Goal: Complete Application Form: Complete application form

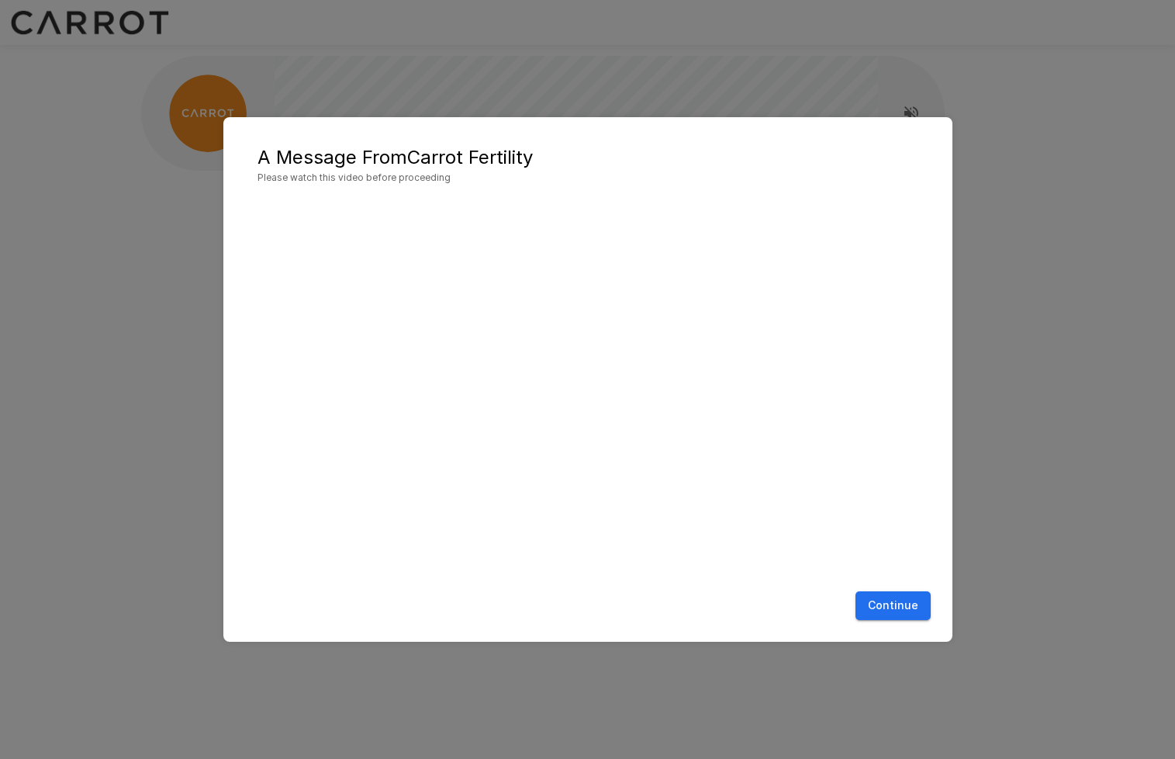
click at [893, 604] on button "Continue" at bounding box center [892, 605] width 75 height 29
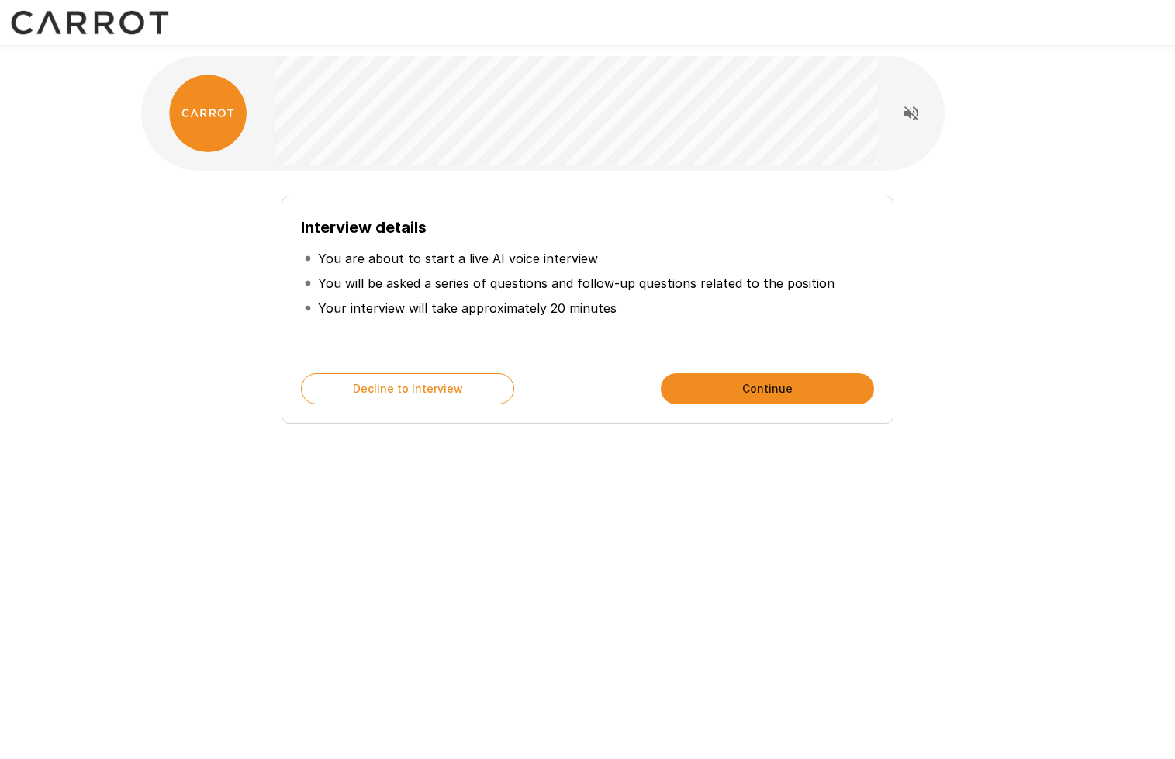
click at [772, 397] on button "Continue" at bounding box center [767, 388] width 213 height 31
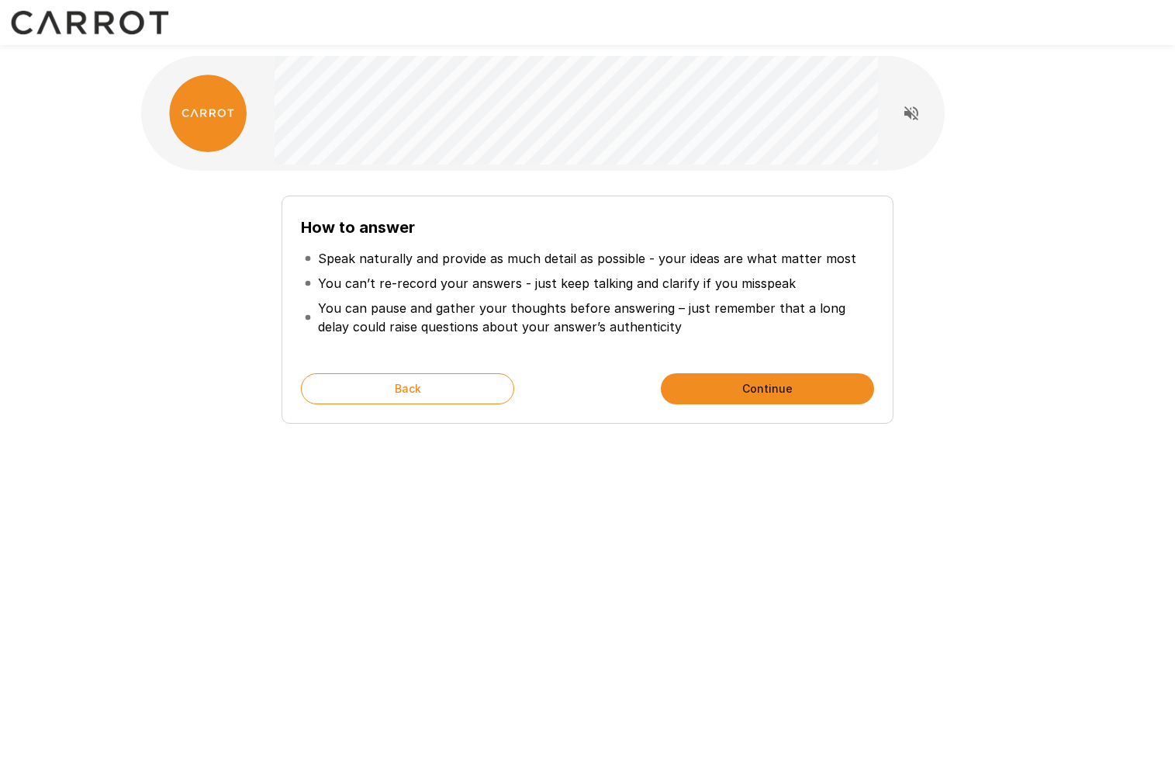
click at [741, 393] on button "Continue" at bounding box center [767, 388] width 213 height 31
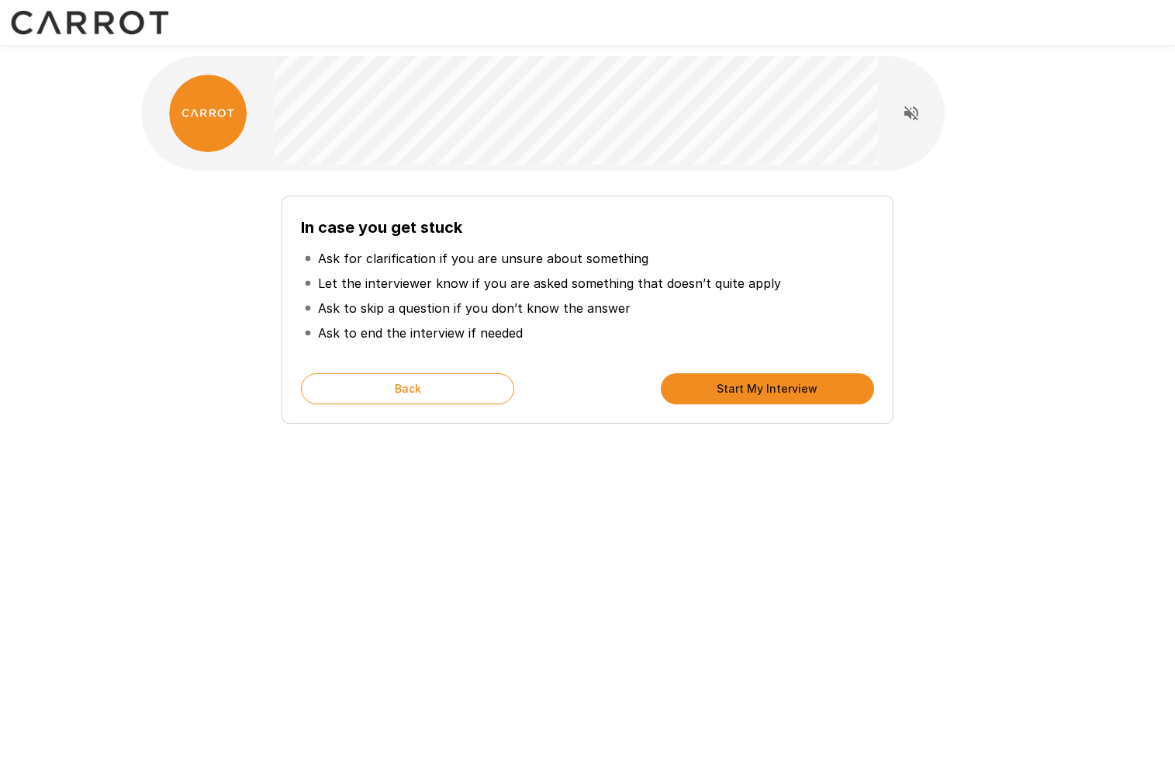
click at [741, 393] on button "Start My Interview" at bounding box center [767, 388] width 213 height 31
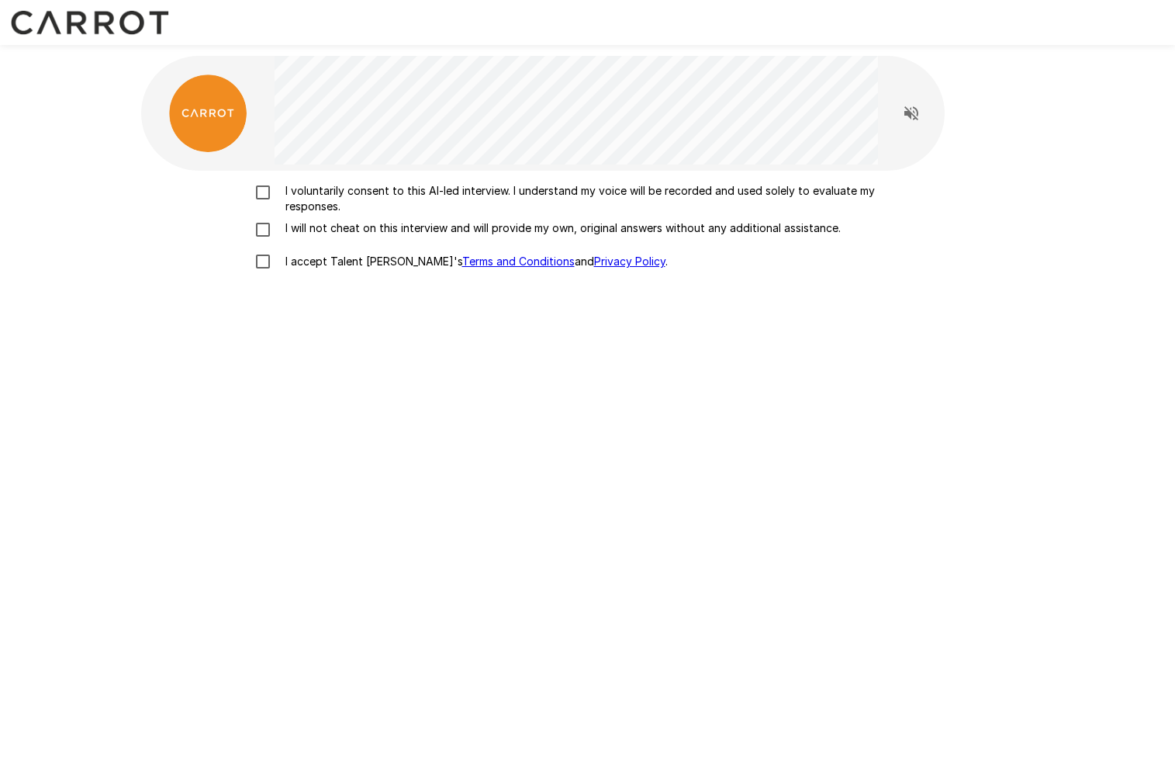
click at [295, 191] on p "I voluntarily consent to this AI-led interview. I understand my voice will be r…" at bounding box center [604, 198] width 650 height 31
click at [293, 225] on p "I will not cheat on this interview and will provide my own, original answers wi…" at bounding box center [560, 228] width 562 height 16
click at [293, 263] on p "I accept Talent Llama's Terms and Conditions and Privacy Policy ." at bounding box center [473, 262] width 389 height 16
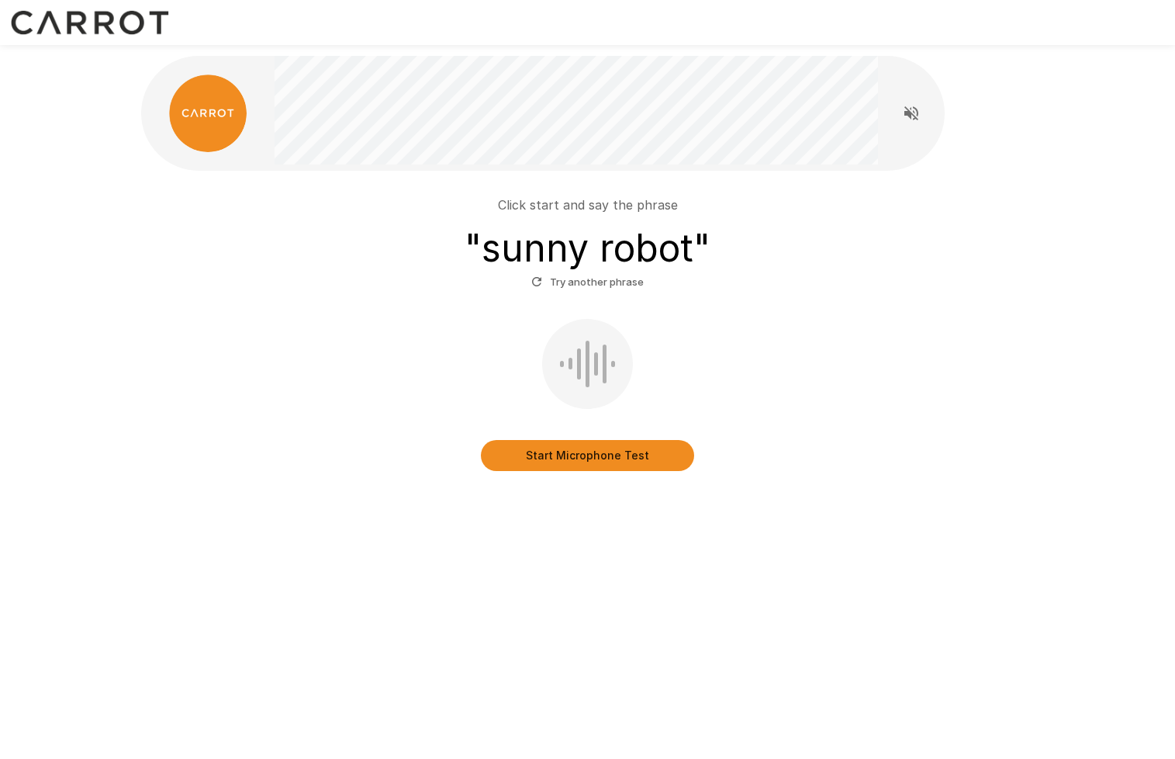
click at [552, 455] on button "Start Microphone Test" at bounding box center [587, 455] width 213 height 31
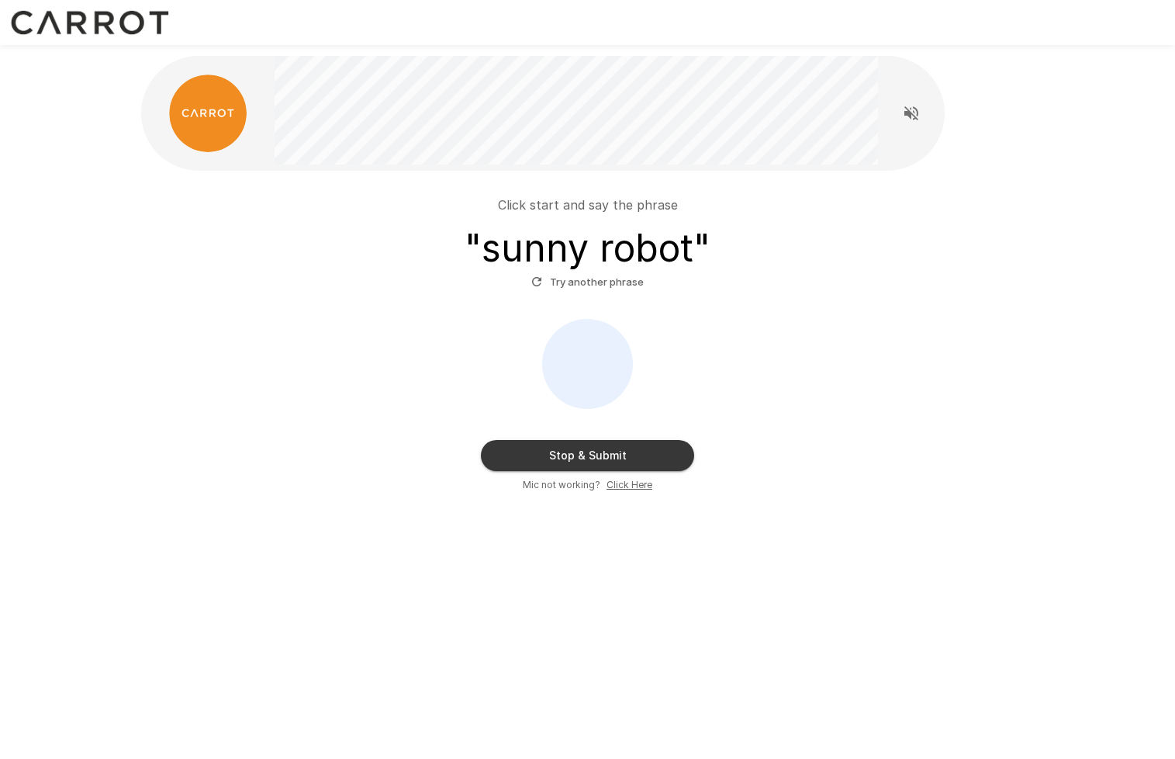
click at [570, 457] on button "Stop & Submit" at bounding box center [587, 455] width 213 height 31
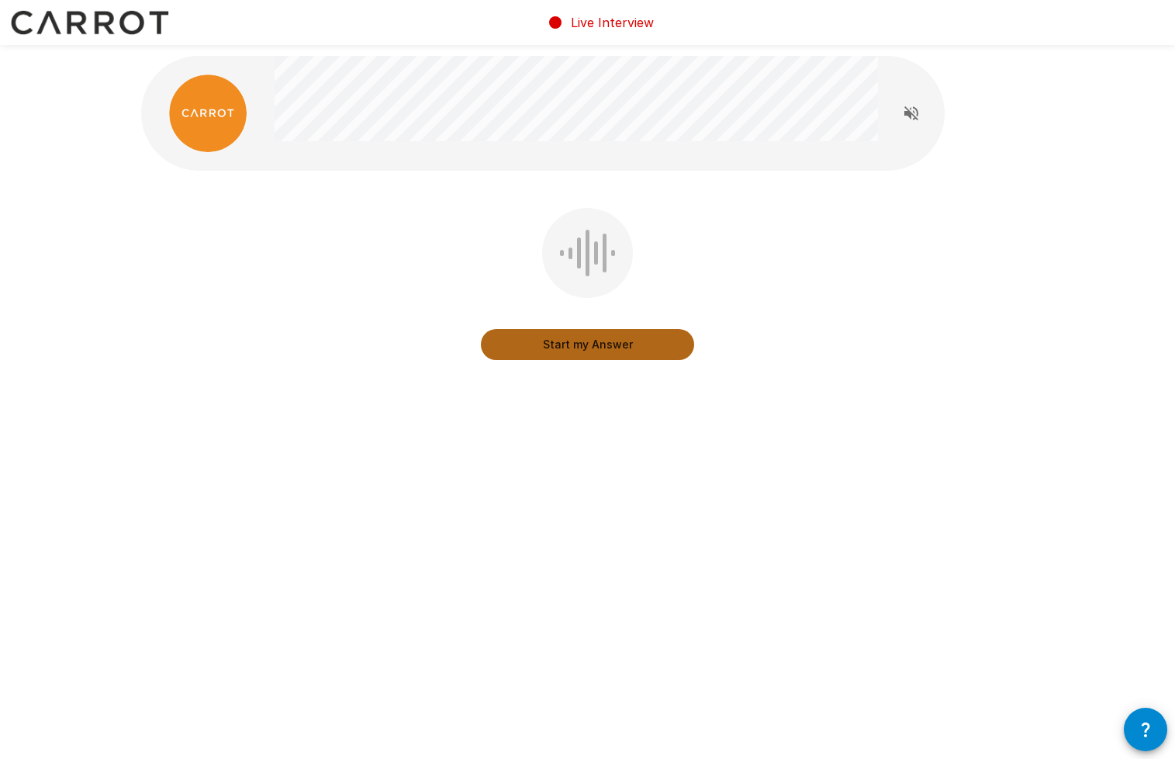
click at [600, 352] on button "Start my Answer" at bounding box center [587, 344] width 213 height 31
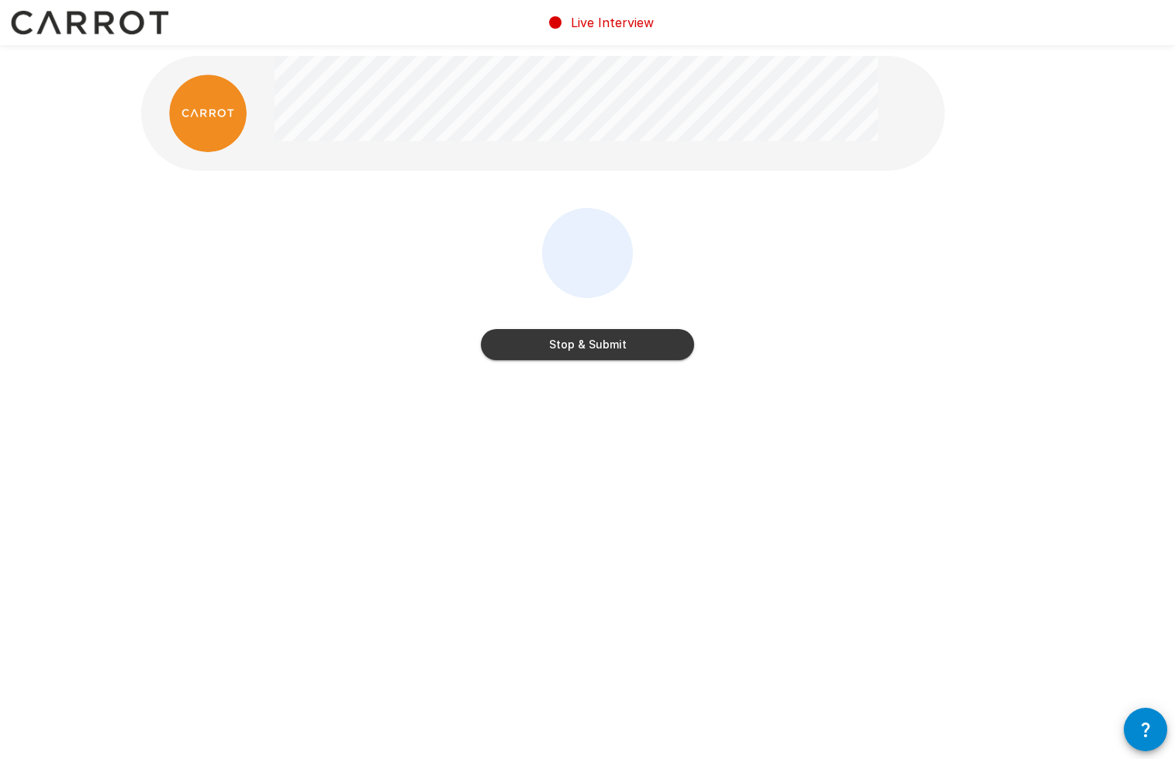
click at [611, 348] on button "Stop & Submit" at bounding box center [587, 344] width 213 height 31
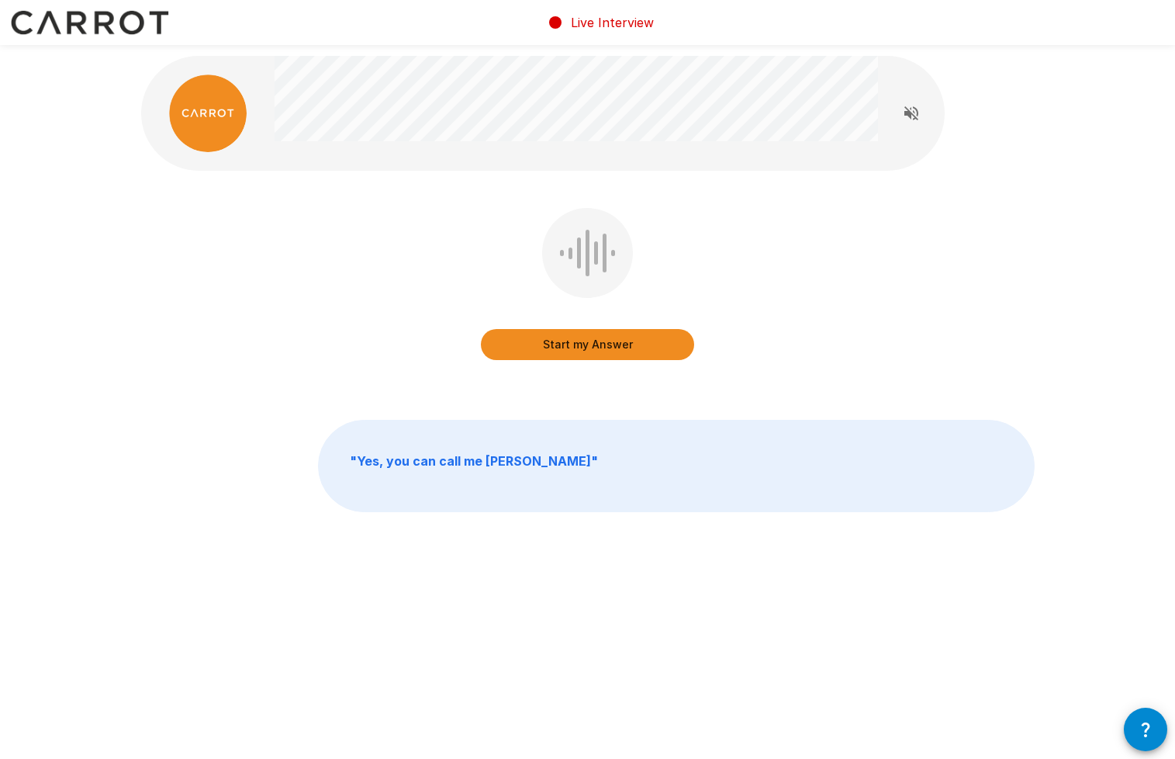
click at [913, 109] on icon "Read questions aloud" at bounding box center [911, 113] width 19 height 19
click at [613, 346] on button "Start my Answer" at bounding box center [587, 344] width 213 height 31
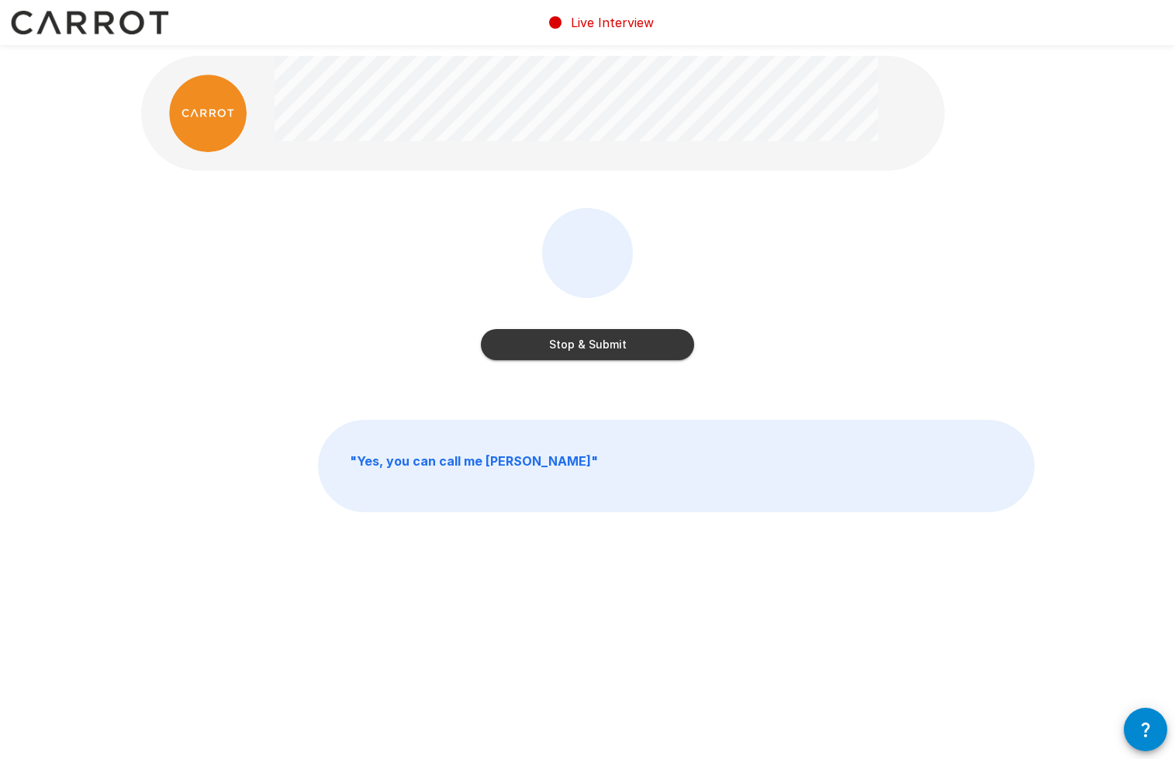
click at [605, 347] on button "Stop & Submit" at bounding box center [587, 344] width 213 height 31
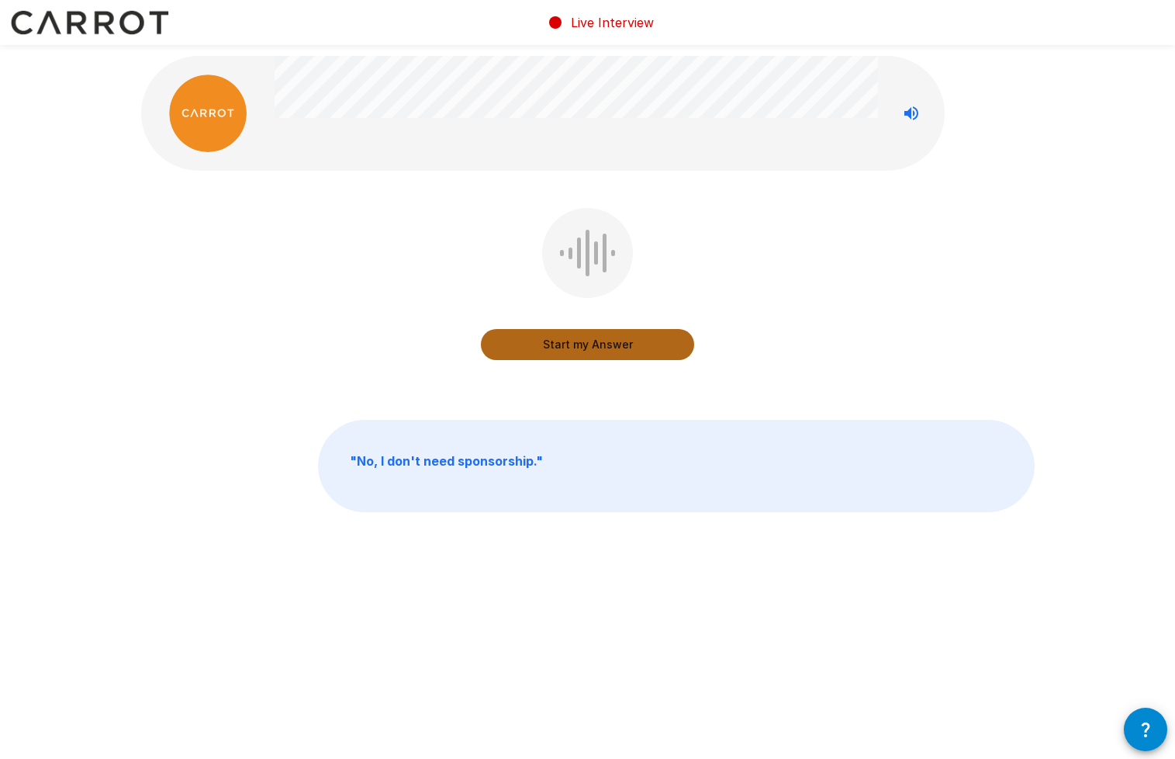
click at [596, 344] on button "Start my Answer" at bounding box center [587, 344] width 213 height 31
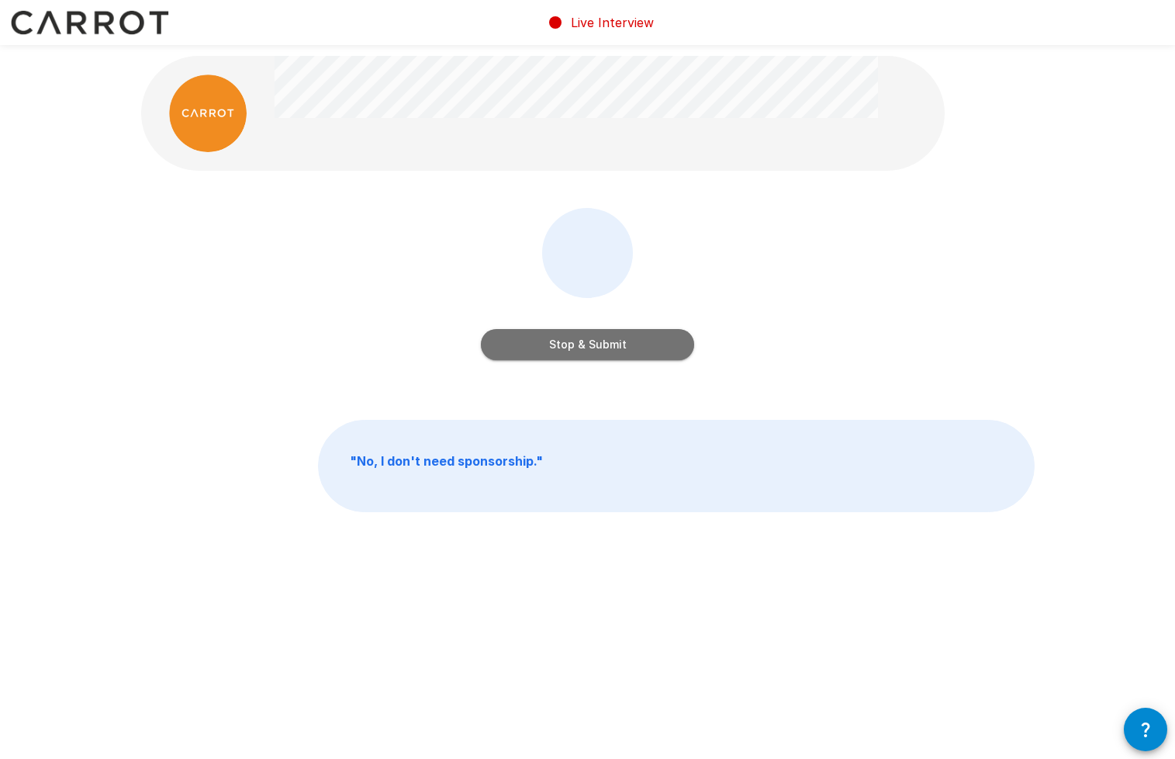
click at [626, 353] on button "Stop & Submit" at bounding box center [587, 344] width 213 height 31
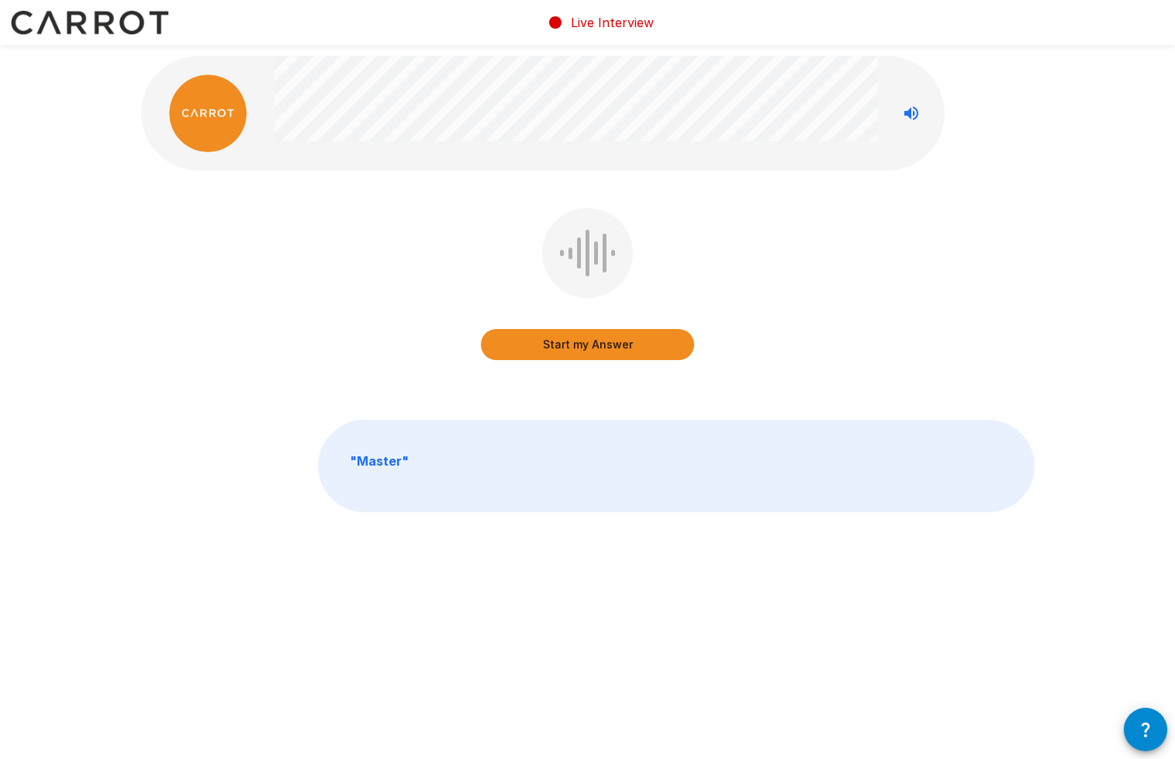
click at [617, 351] on button "Start my Answer" at bounding box center [587, 344] width 213 height 31
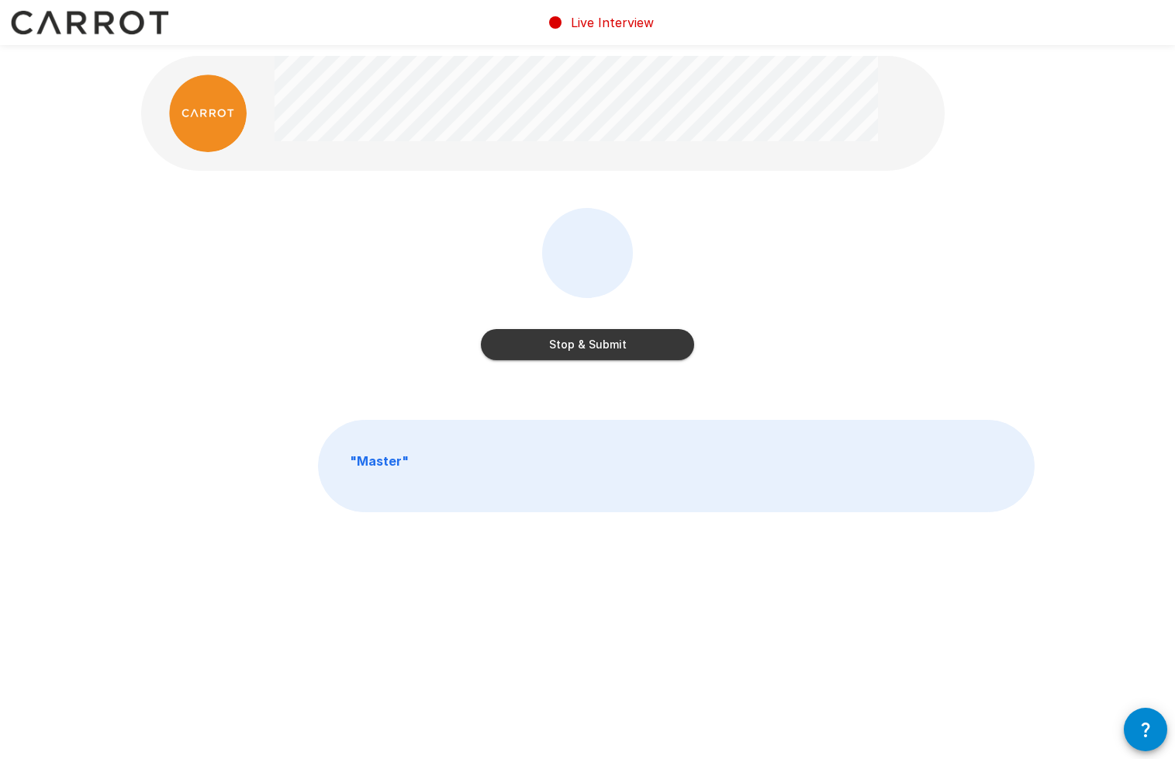
click at [611, 345] on button "Stop & Submit" at bounding box center [587, 344] width 213 height 31
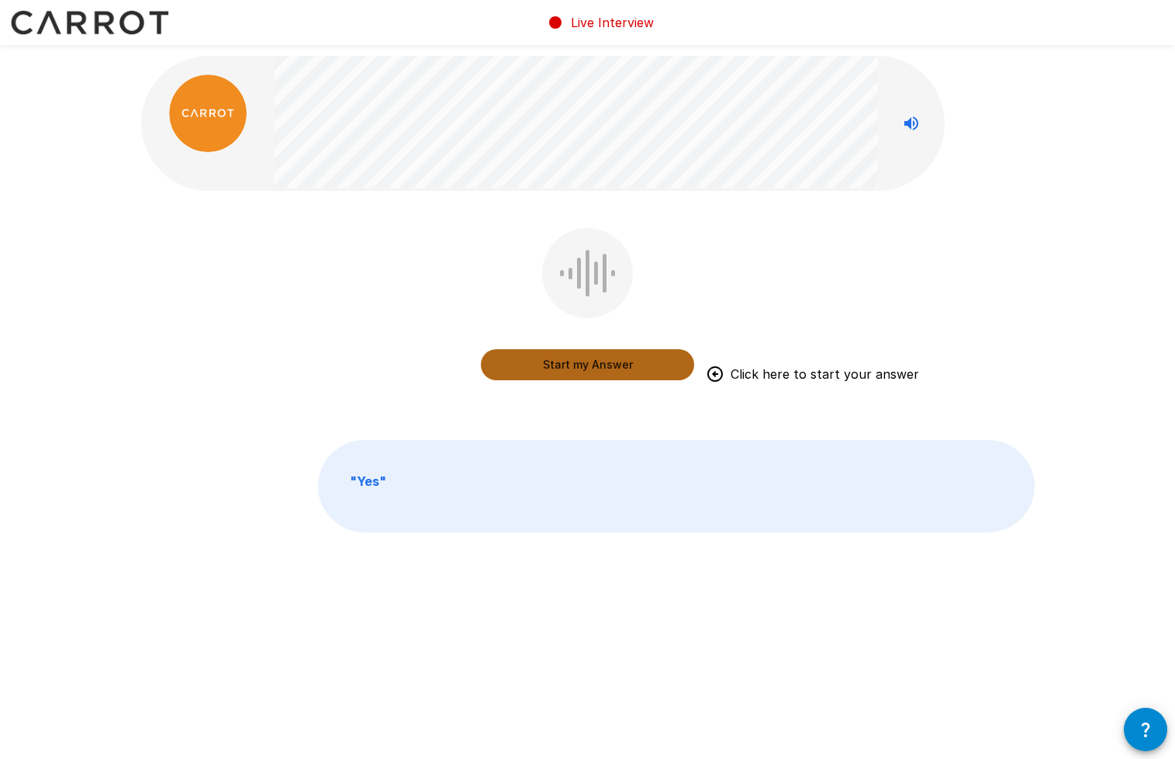
click at [615, 363] on button "Start my Answer" at bounding box center [587, 364] width 213 height 31
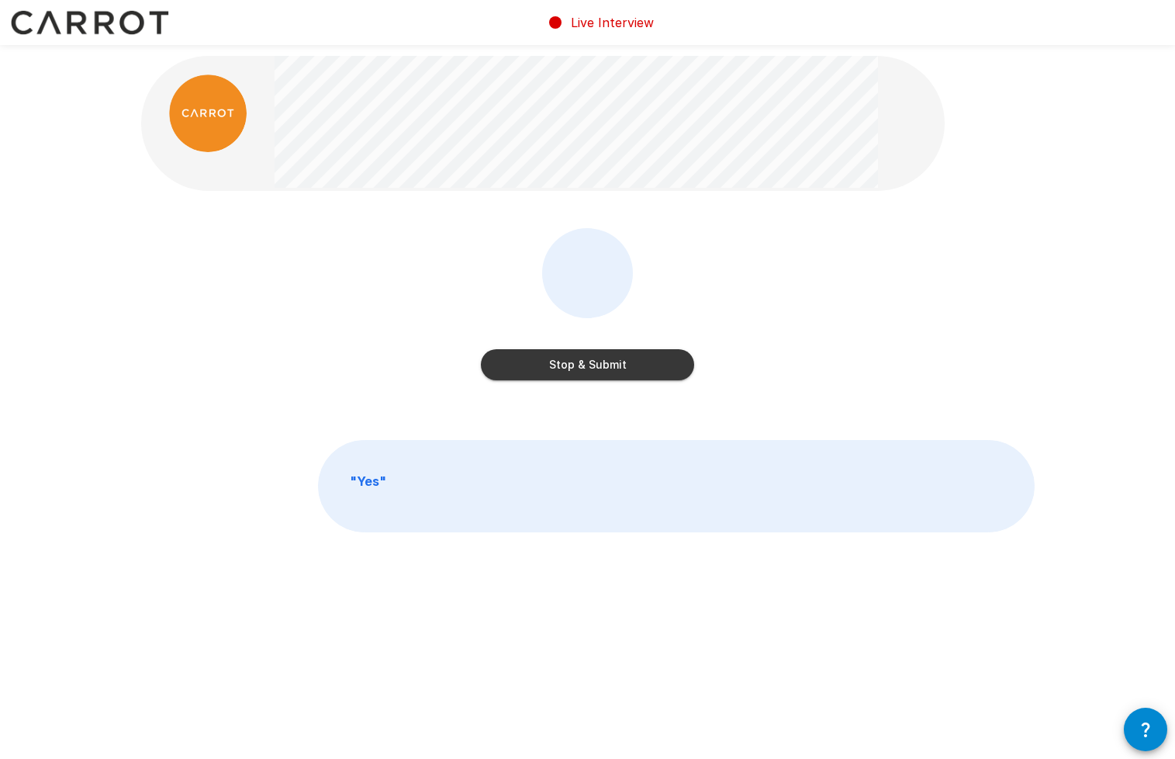
click at [630, 358] on button "Stop & Submit" at bounding box center [587, 364] width 213 height 31
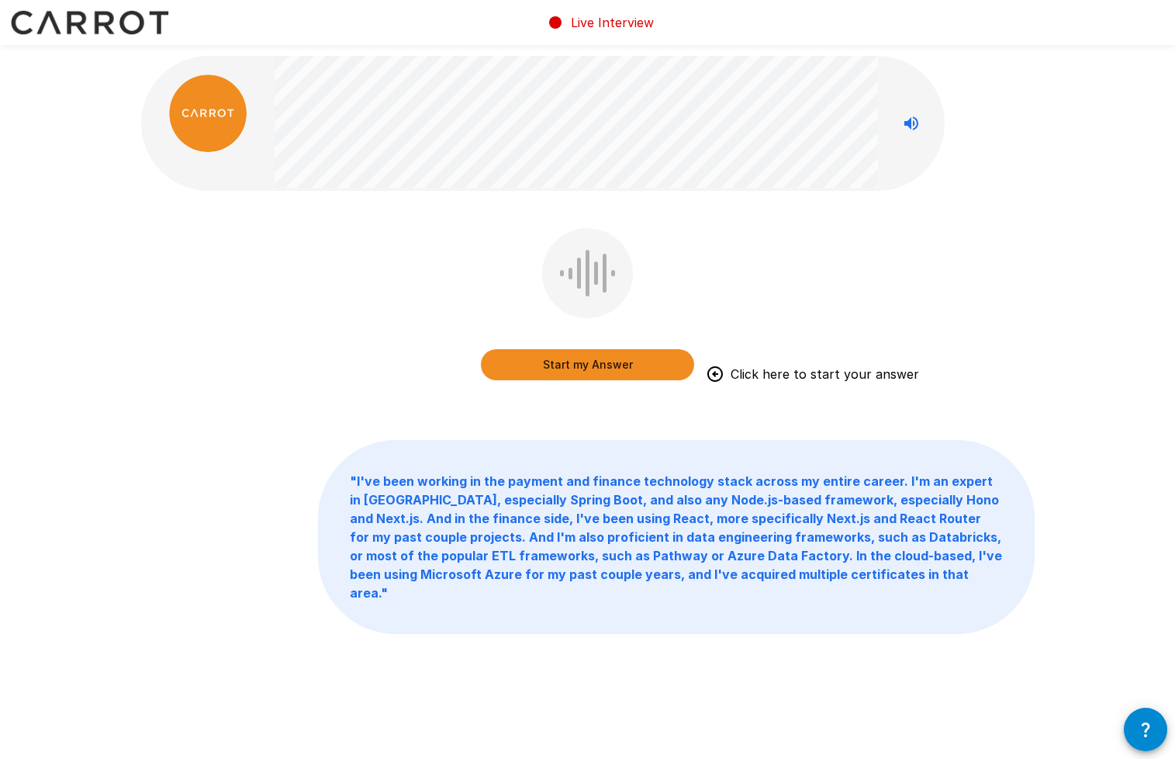
click at [633, 369] on button "Start my Answer" at bounding box center [587, 364] width 213 height 31
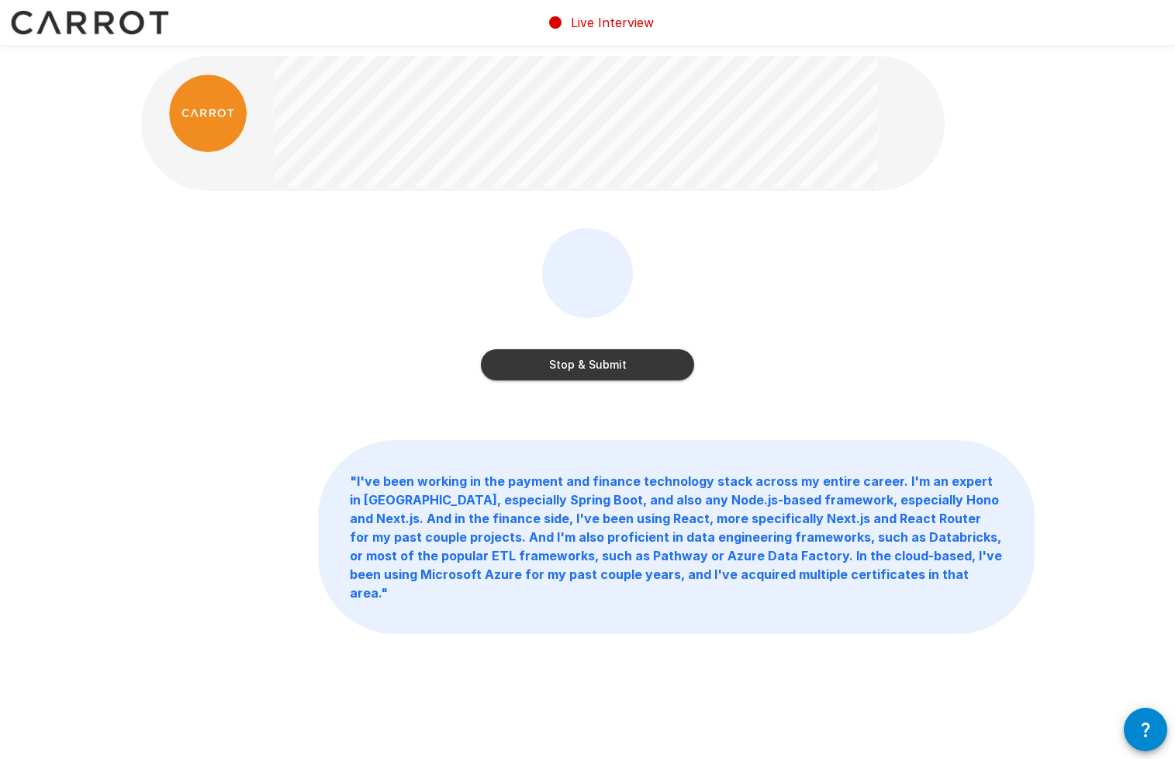
click at [604, 372] on button "Stop & Submit" at bounding box center [587, 364] width 213 height 31
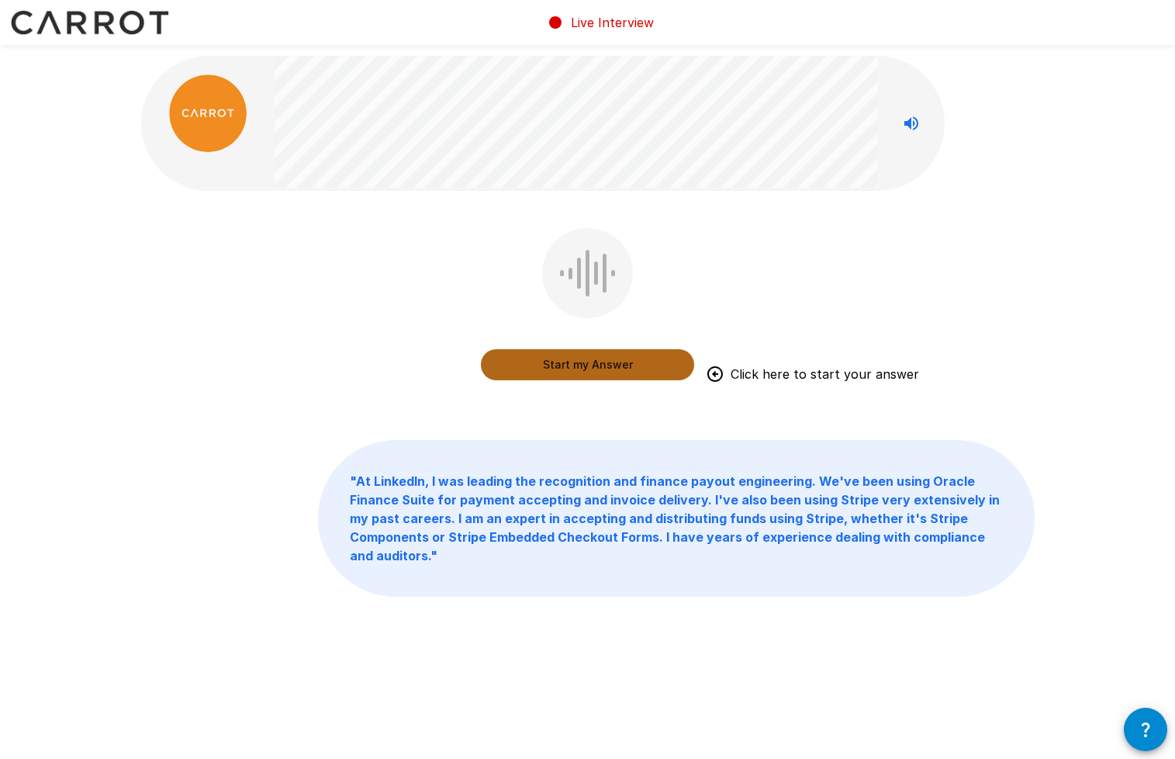
click at [596, 370] on button "Start my Answer" at bounding box center [587, 364] width 213 height 31
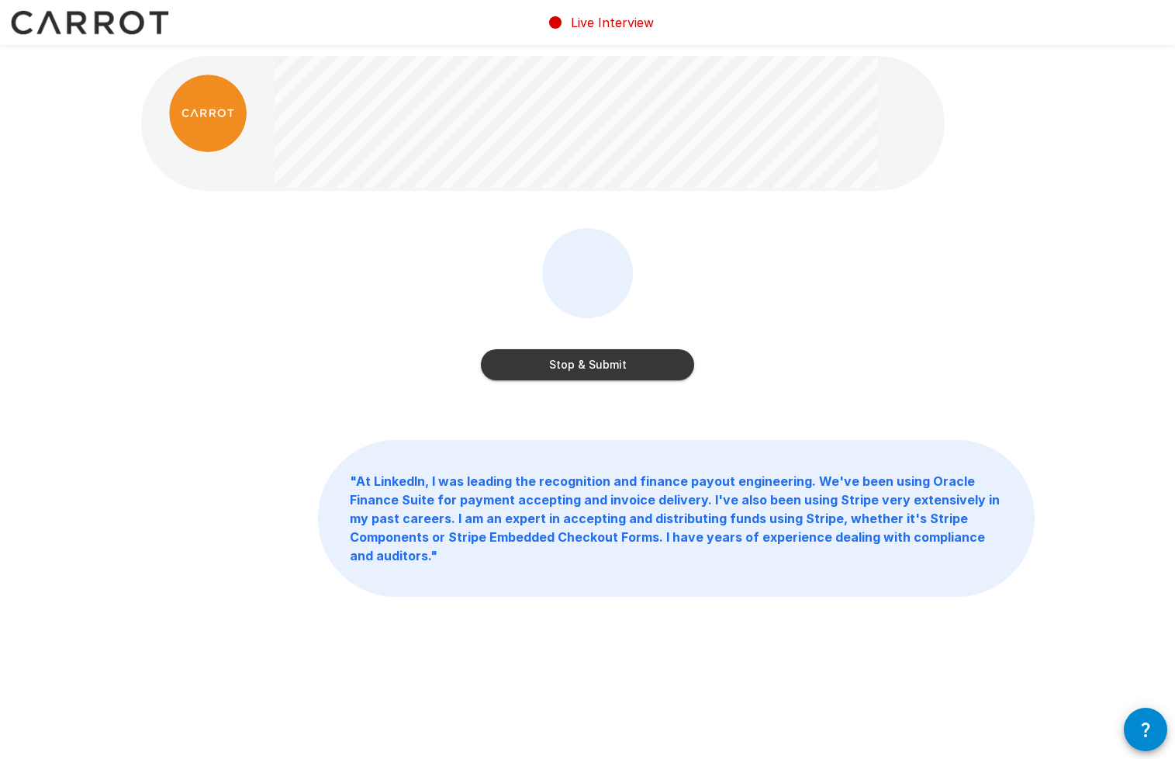
click at [591, 369] on button "Stop & Submit" at bounding box center [587, 364] width 213 height 31
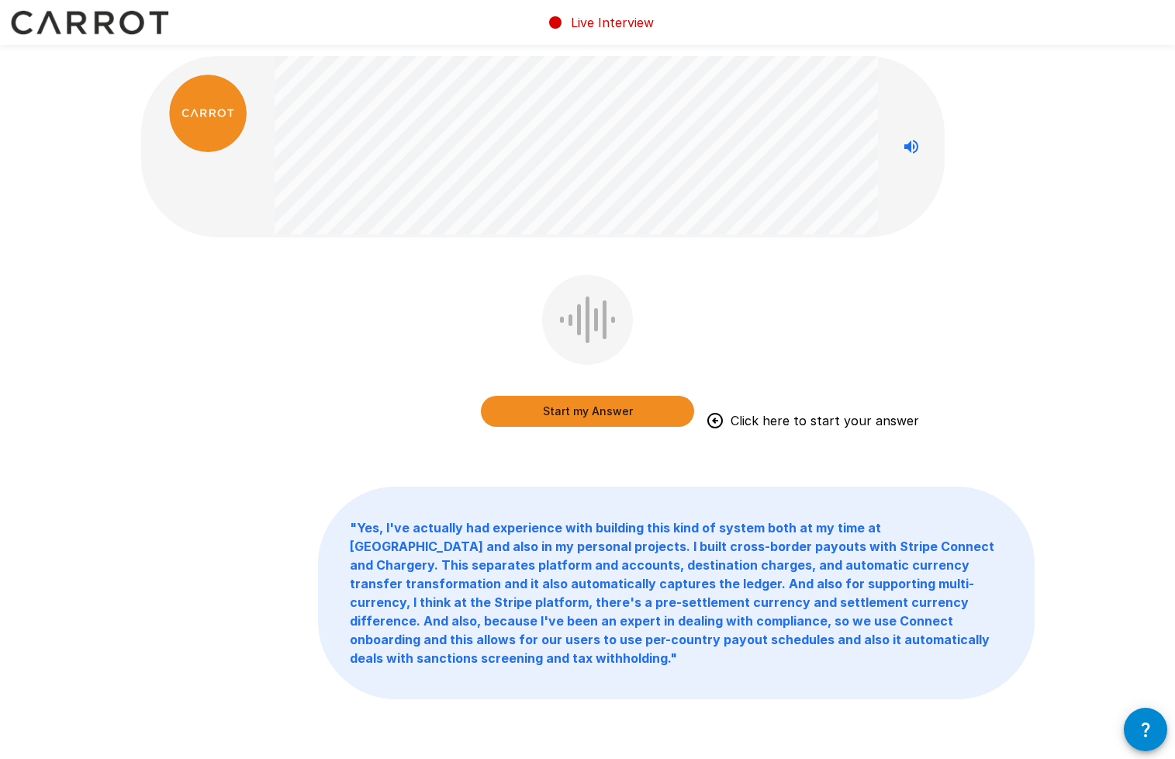
click at [620, 416] on button "Start my Answer" at bounding box center [587, 411] width 213 height 31
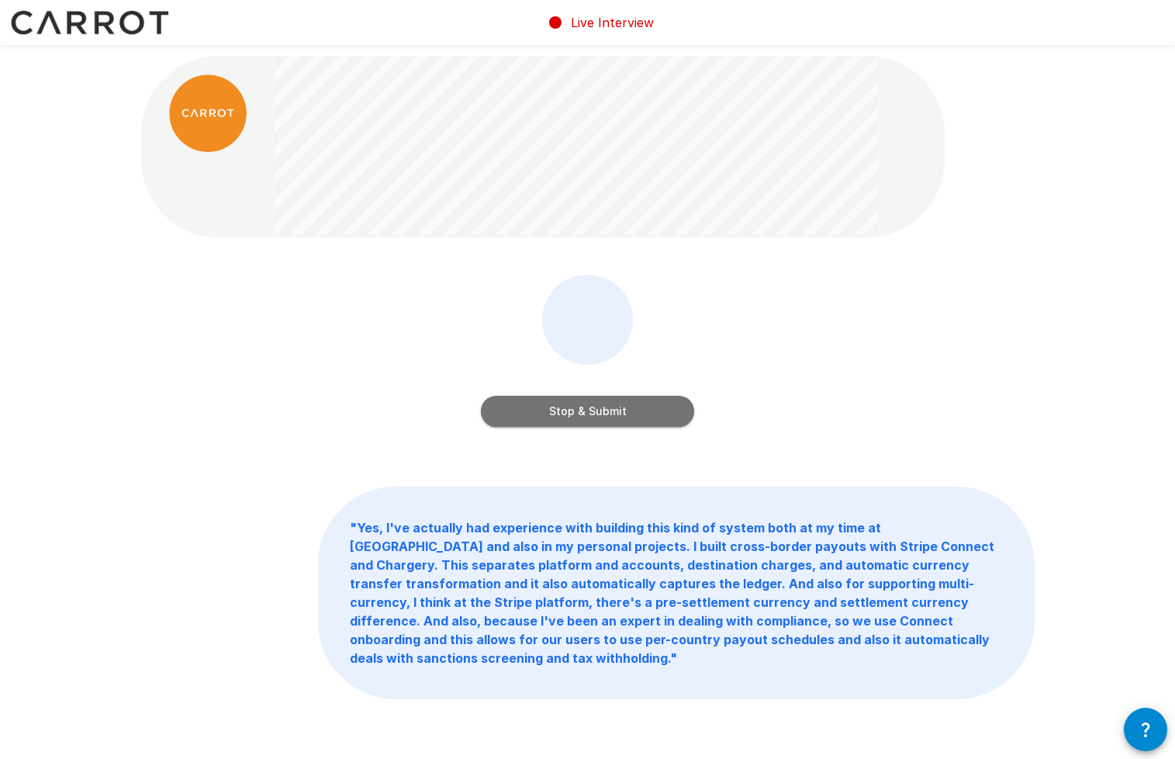
click at [620, 416] on button "Stop & Submit" at bounding box center [587, 411] width 213 height 31
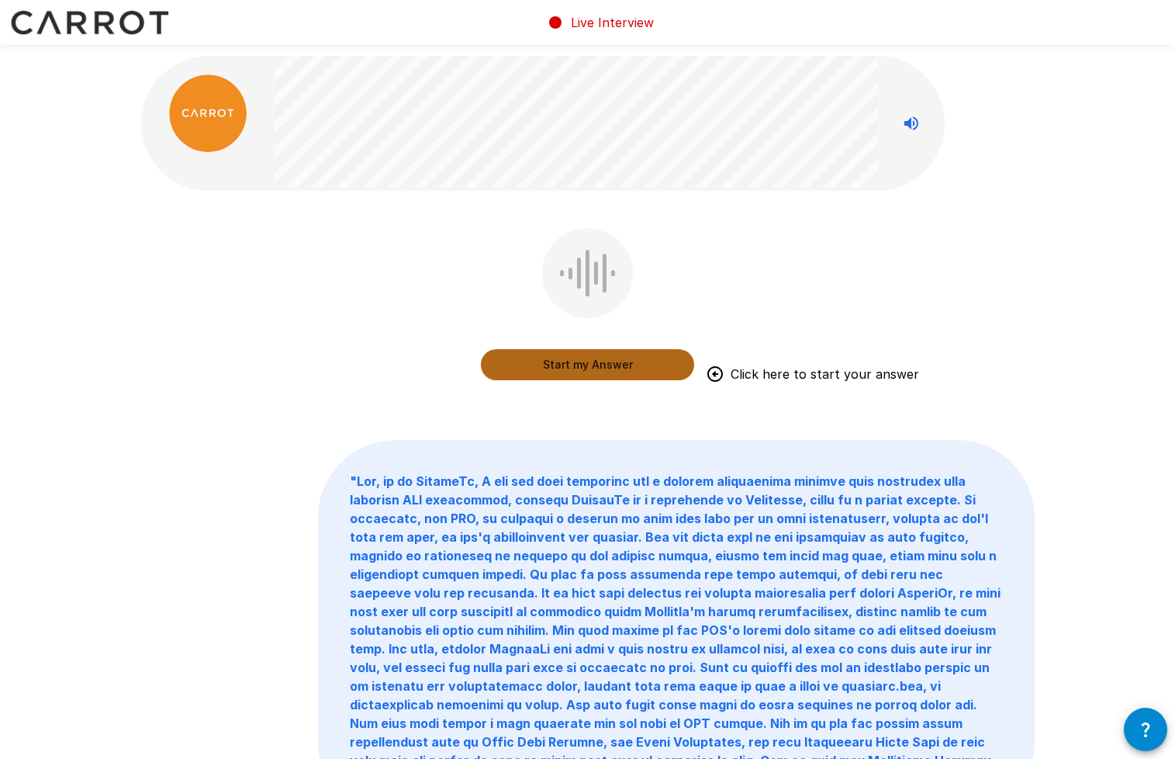
click at [617, 371] on button "Start my Answer" at bounding box center [587, 364] width 213 height 31
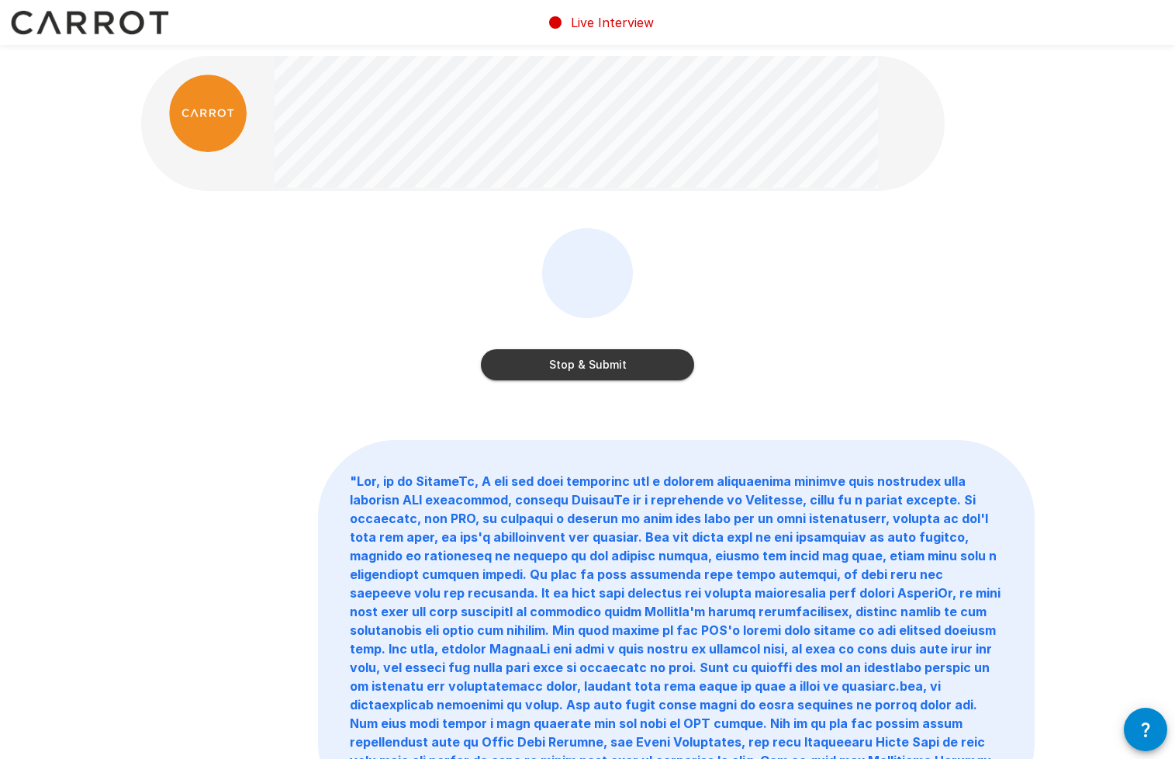
click at [617, 371] on button "Stop & Submit" at bounding box center [587, 364] width 213 height 31
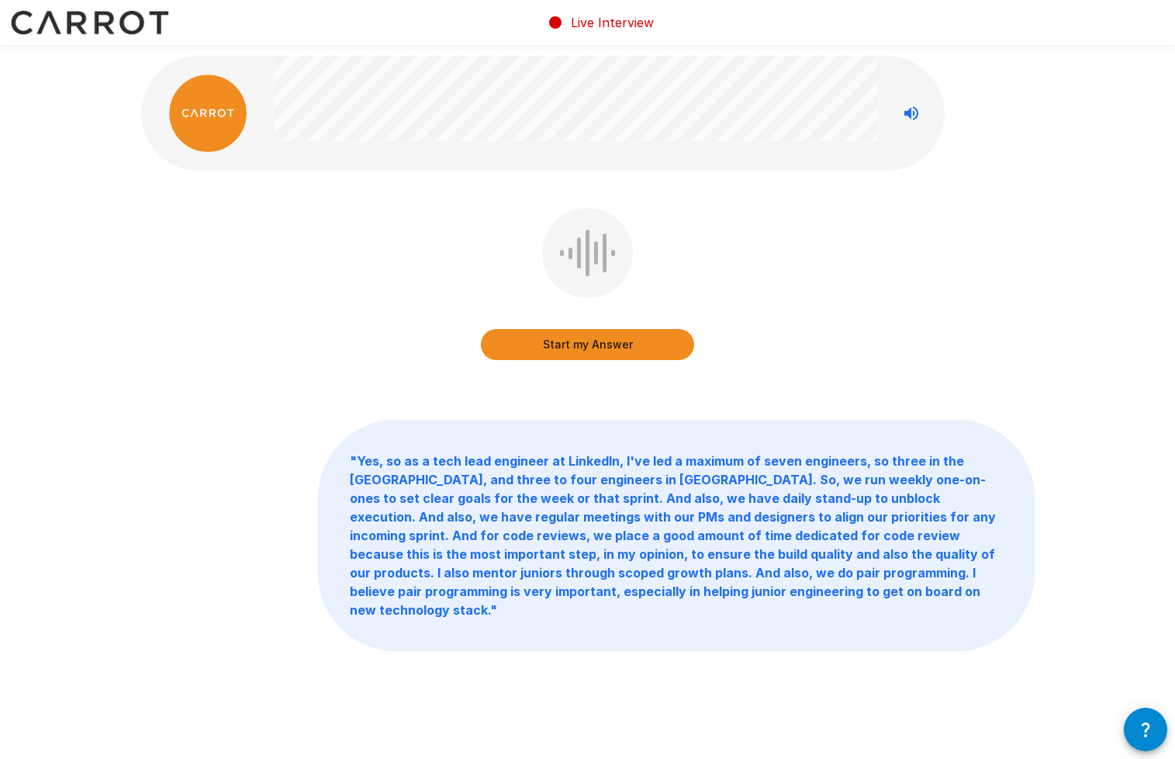
click at [615, 344] on button "Start my Answer" at bounding box center [587, 344] width 213 height 31
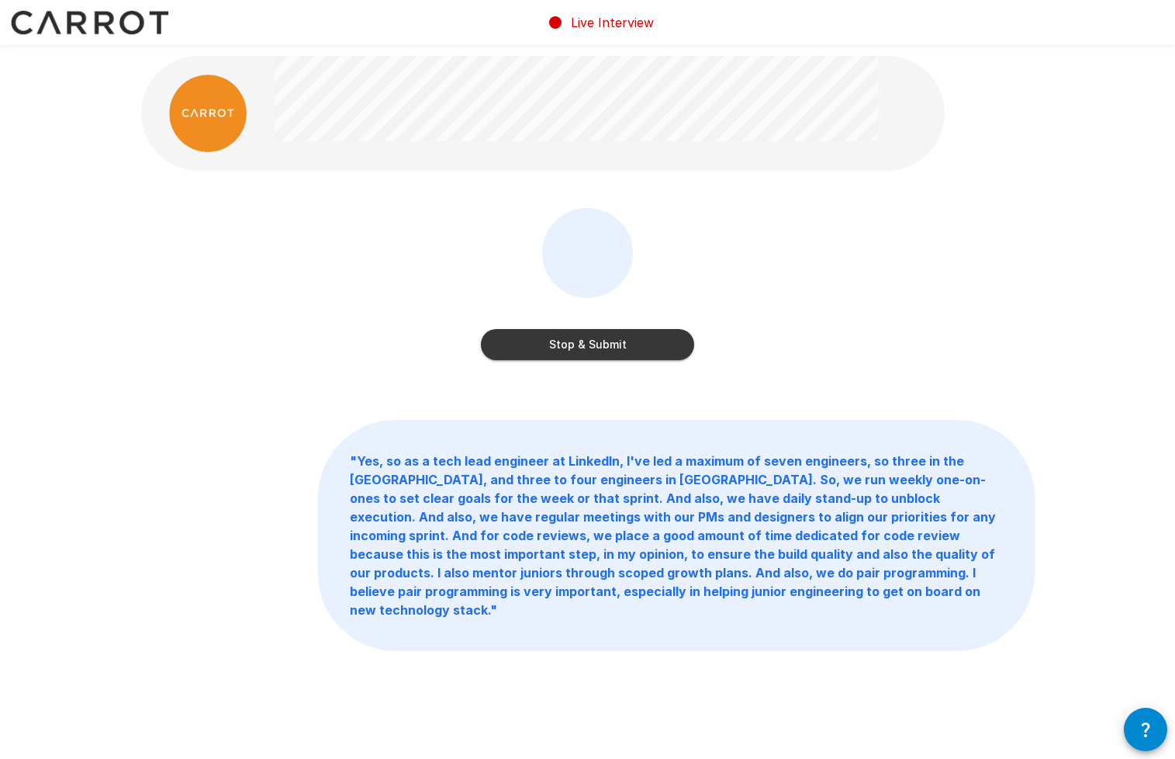
click at [615, 344] on button "Stop & Submit" at bounding box center [587, 344] width 213 height 31
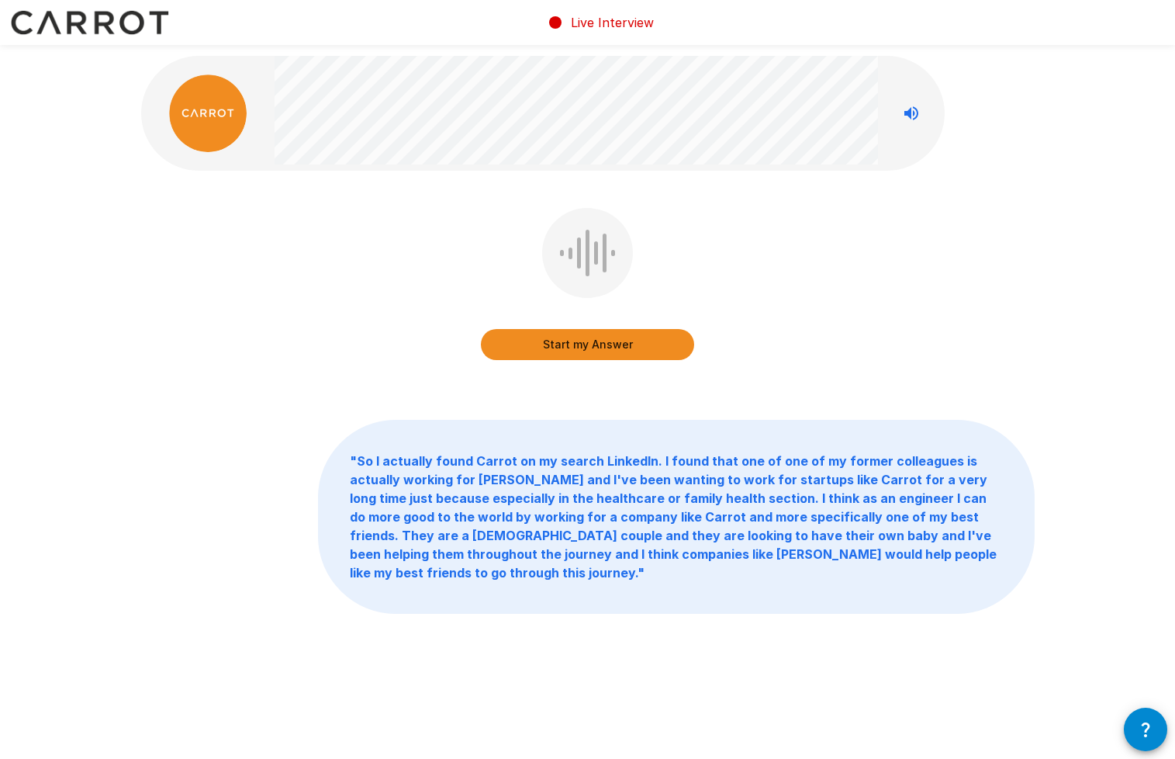
click at [621, 349] on button "Start my Answer" at bounding box center [587, 344] width 213 height 31
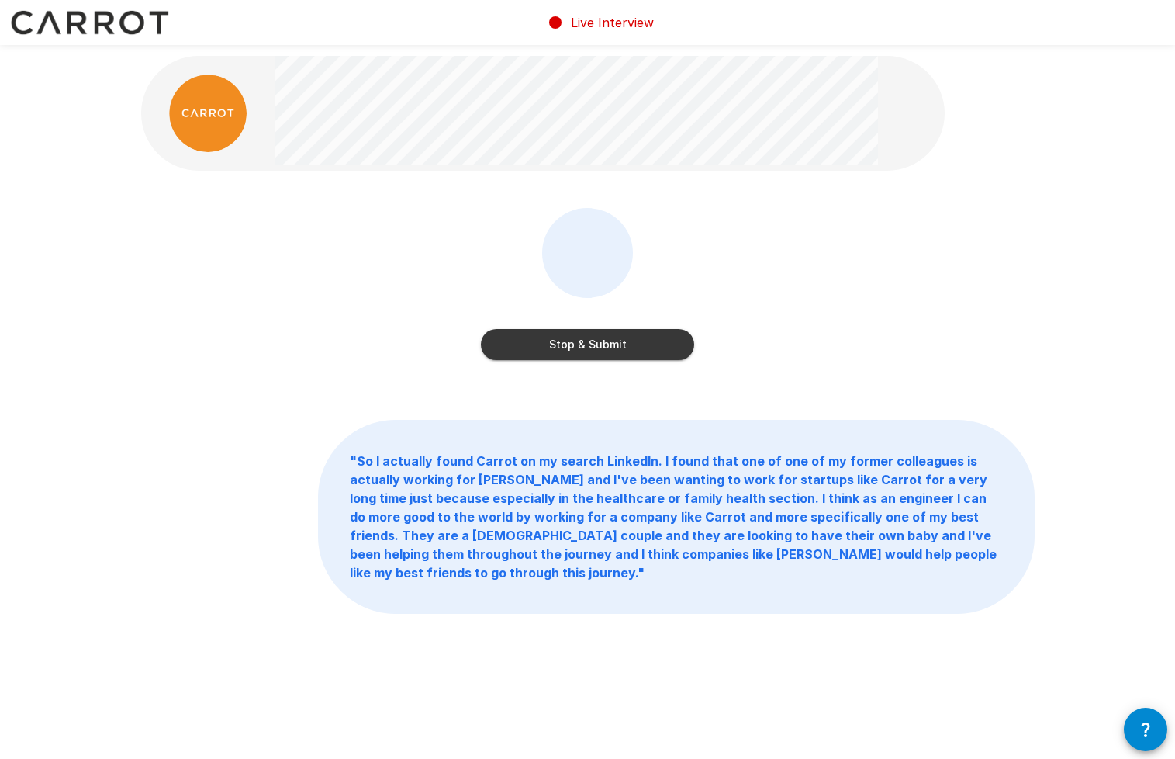
click at [583, 345] on button "Stop & Submit" at bounding box center [587, 344] width 213 height 31
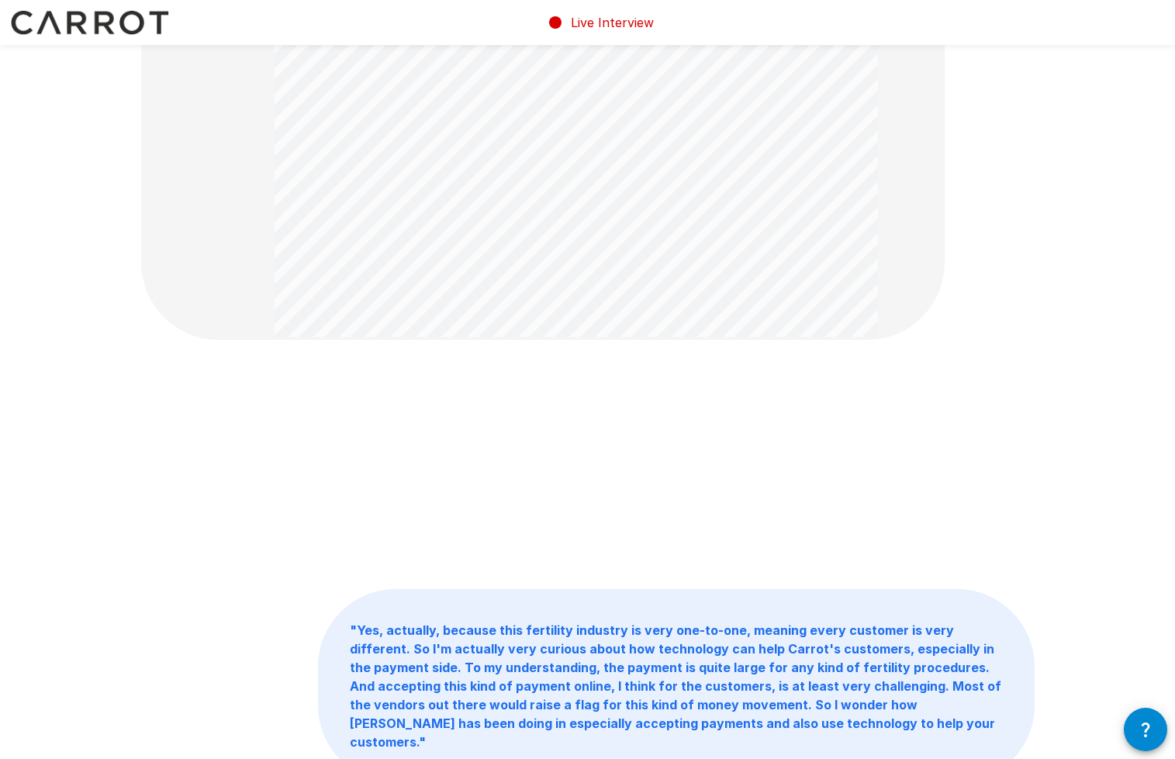
scroll to position [133, 0]
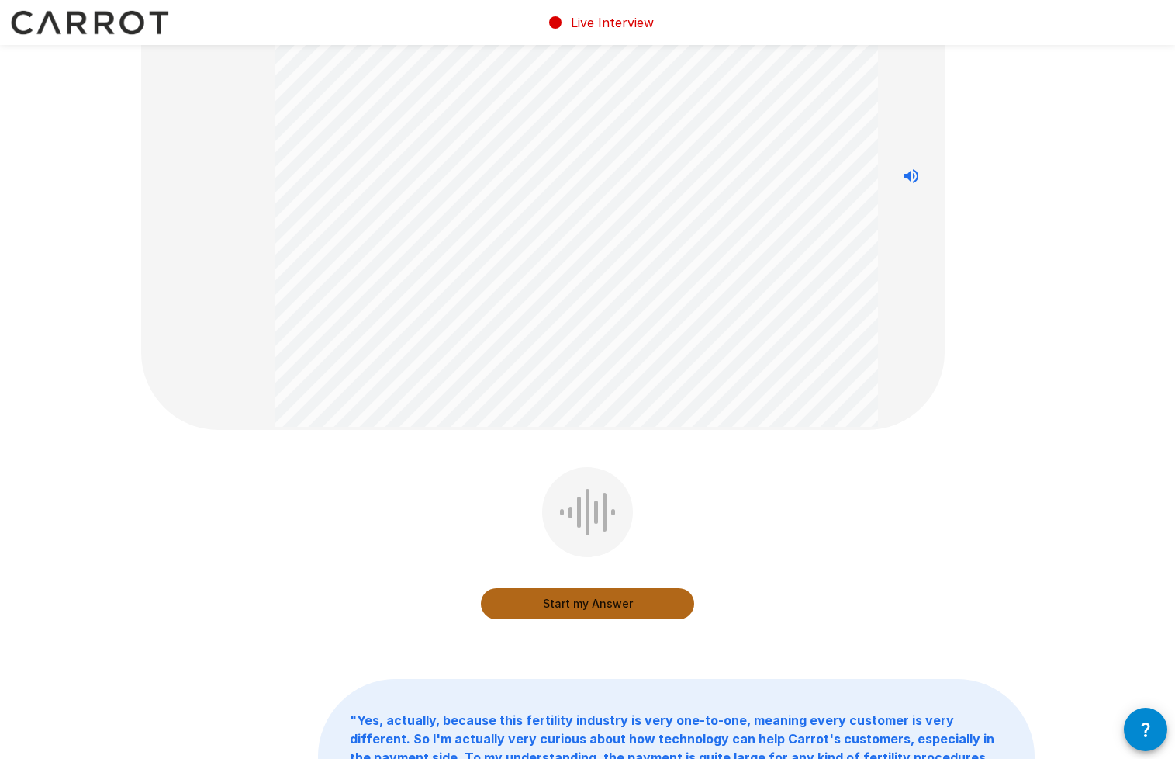
click at [600, 600] on button "Start my Answer" at bounding box center [587, 603] width 213 height 31
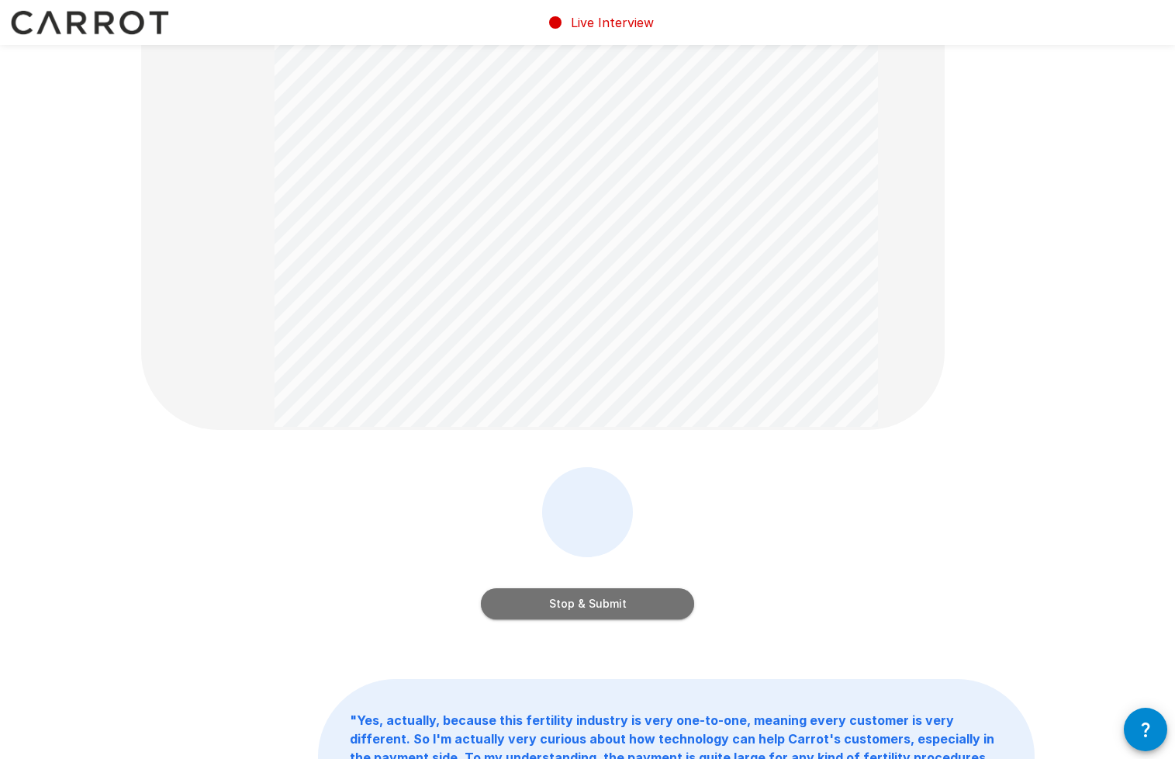
click at [612, 603] on button "Stop & Submit" at bounding box center [587, 603] width 213 height 31
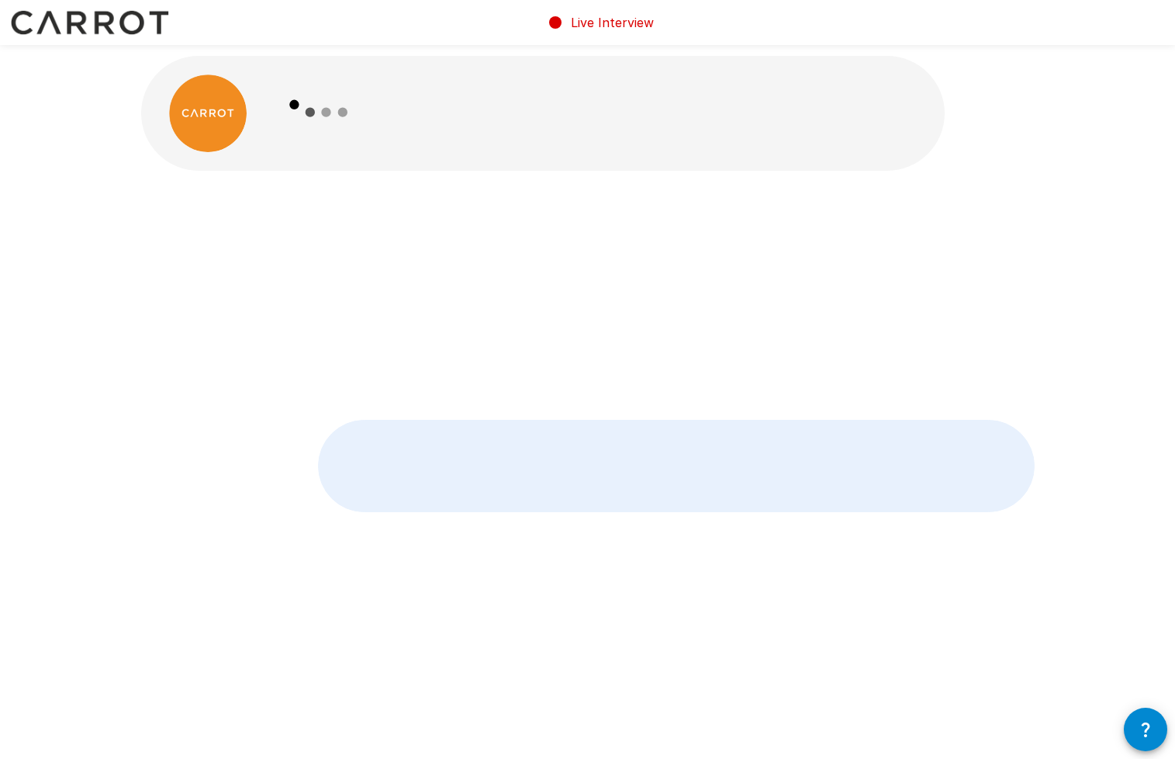
scroll to position [0, 0]
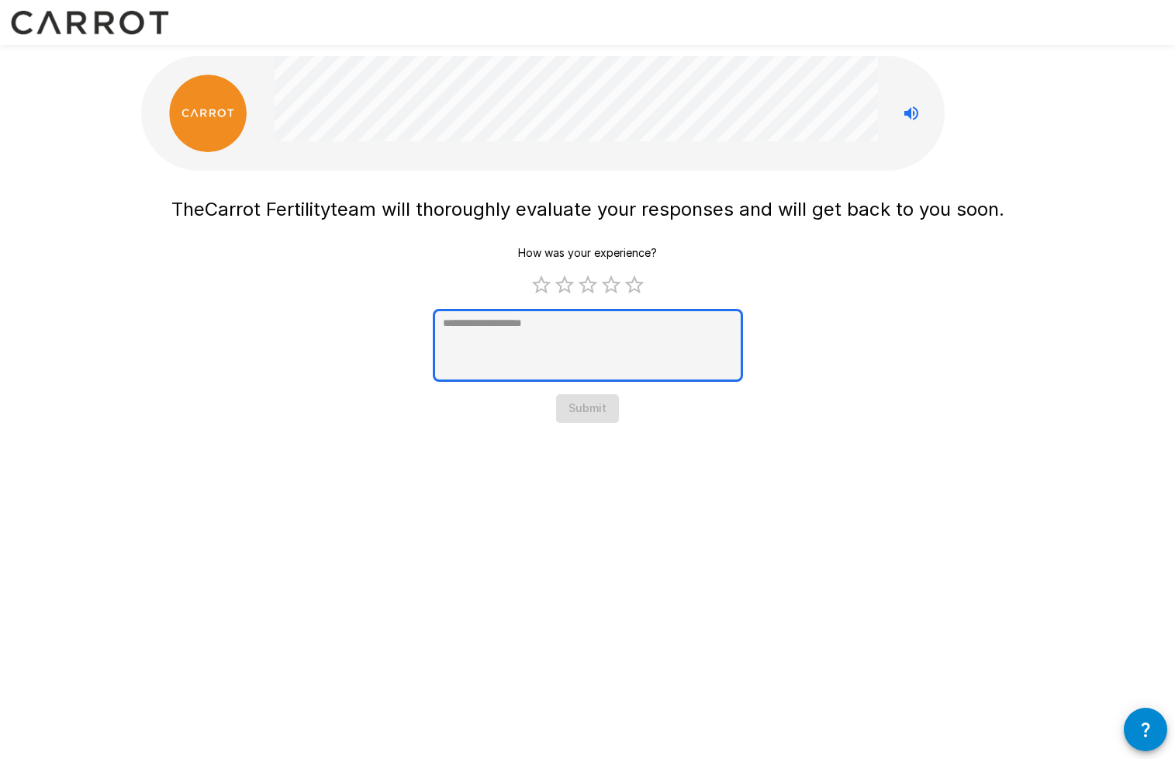
click at [581, 347] on textarea at bounding box center [588, 345] width 310 height 73
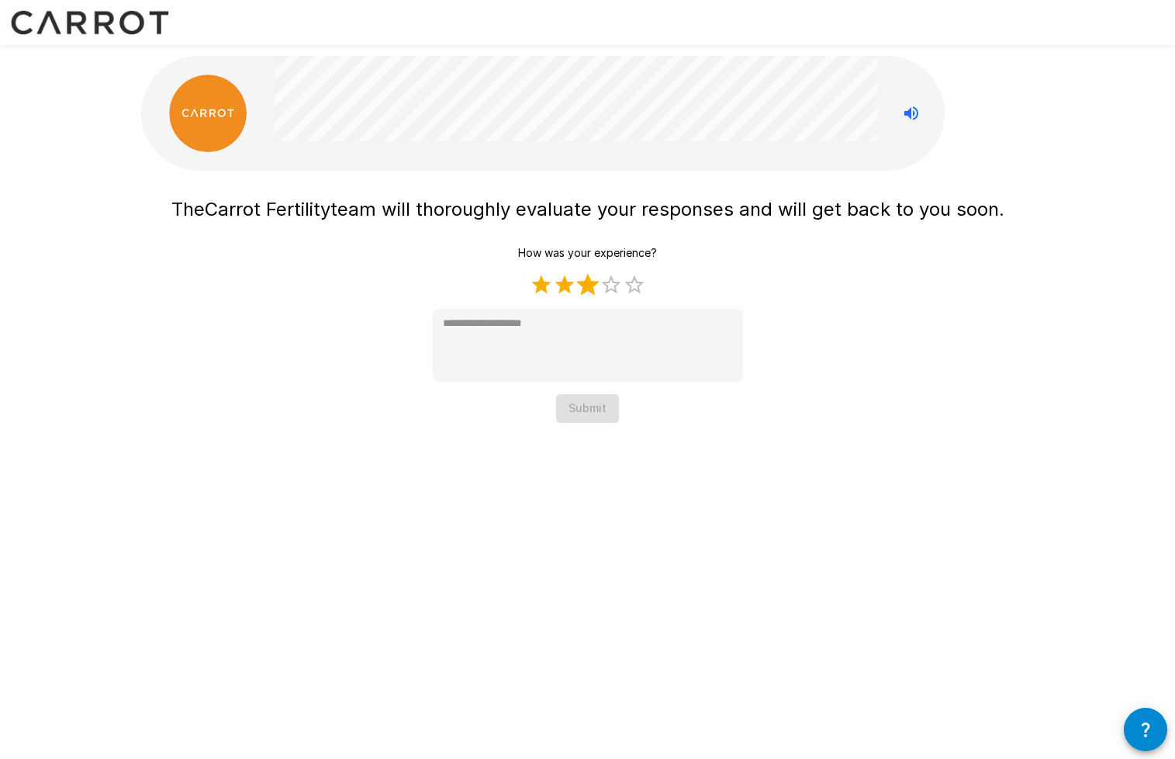
click at [578, 285] on label "3 Stars" at bounding box center [587, 284] width 23 height 23
click at [565, 284] on label "2 Stars" at bounding box center [564, 284] width 23 height 23
type textarea "*"
click at [593, 414] on button "Submit" at bounding box center [587, 408] width 63 height 29
